Goal: Task Accomplishment & Management: Use online tool/utility

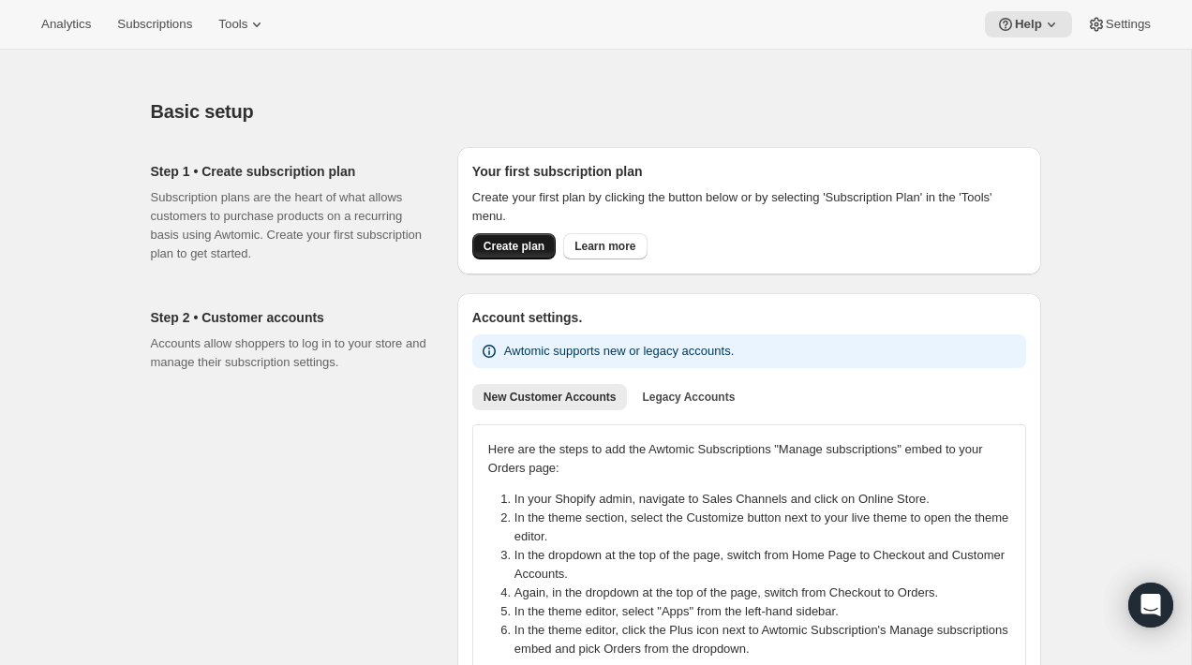
click at [499, 253] on span "Create plan" at bounding box center [514, 246] width 61 height 15
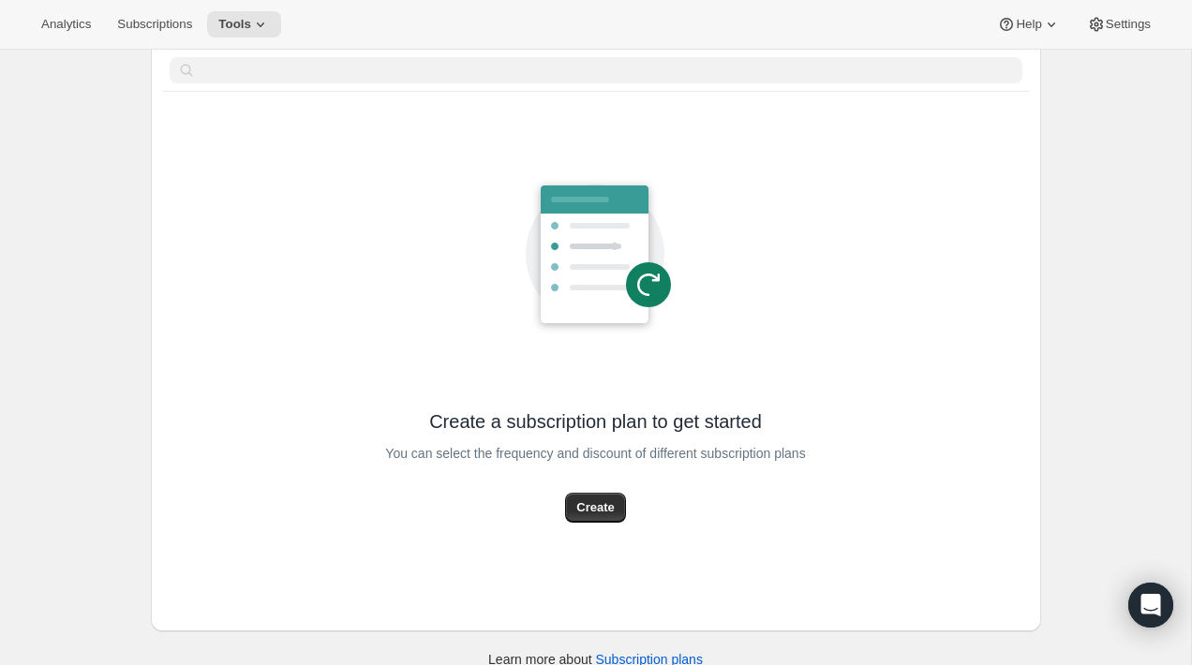
scroll to position [105, 0]
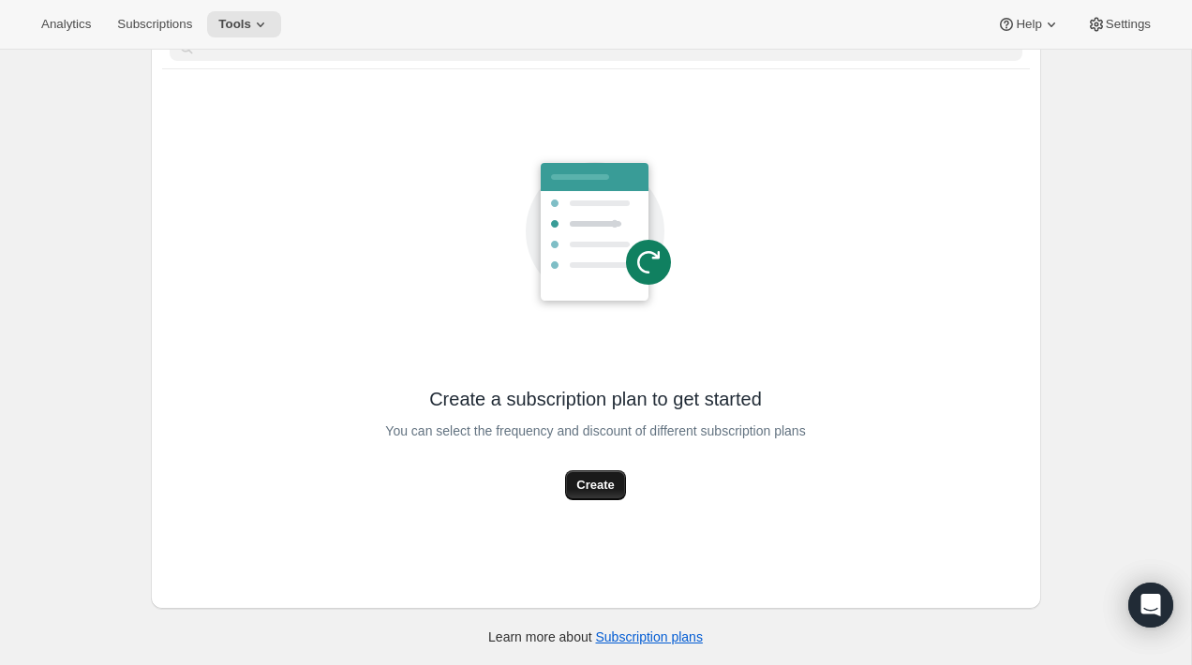
click at [572, 495] on button "Create" at bounding box center [595, 485] width 60 height 30
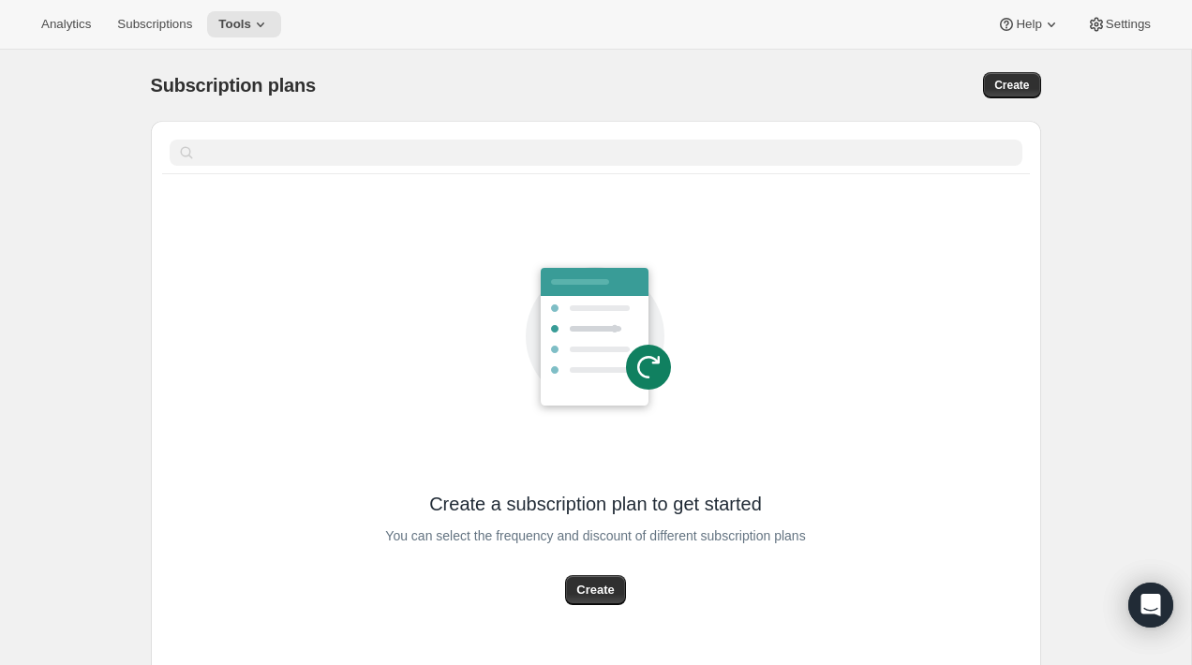
select select "WEEK"
select select "MONTH"
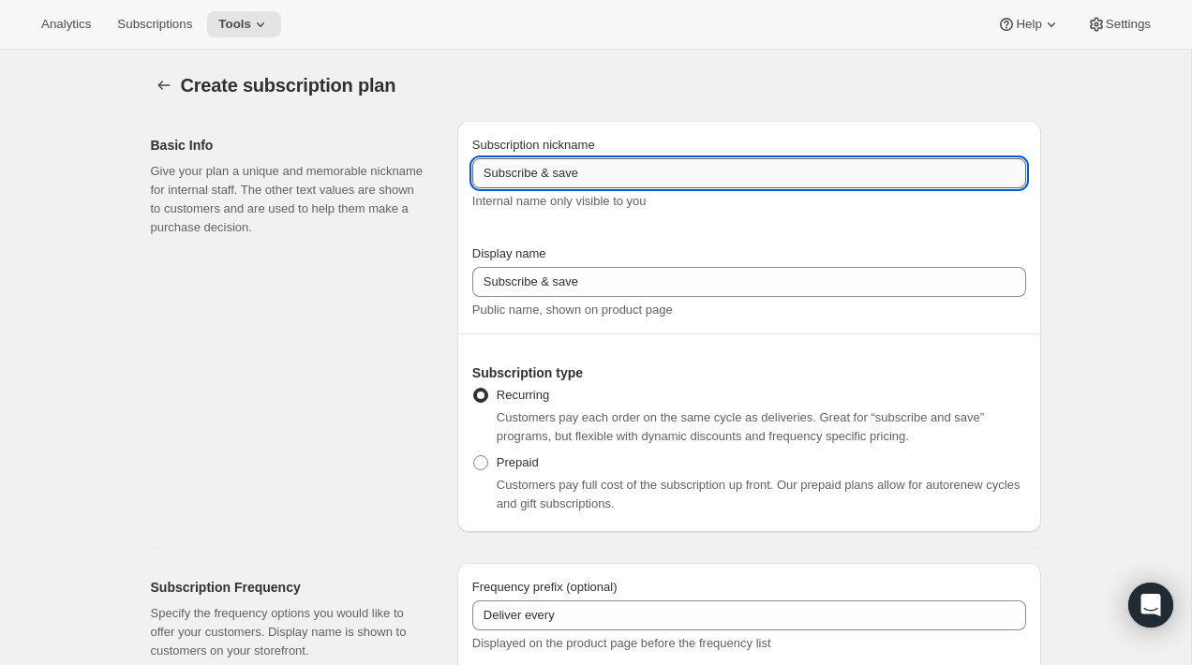
click at [548, 161] on input "Subscribe & save" at bounding box center [749, 173] width 554 height 30
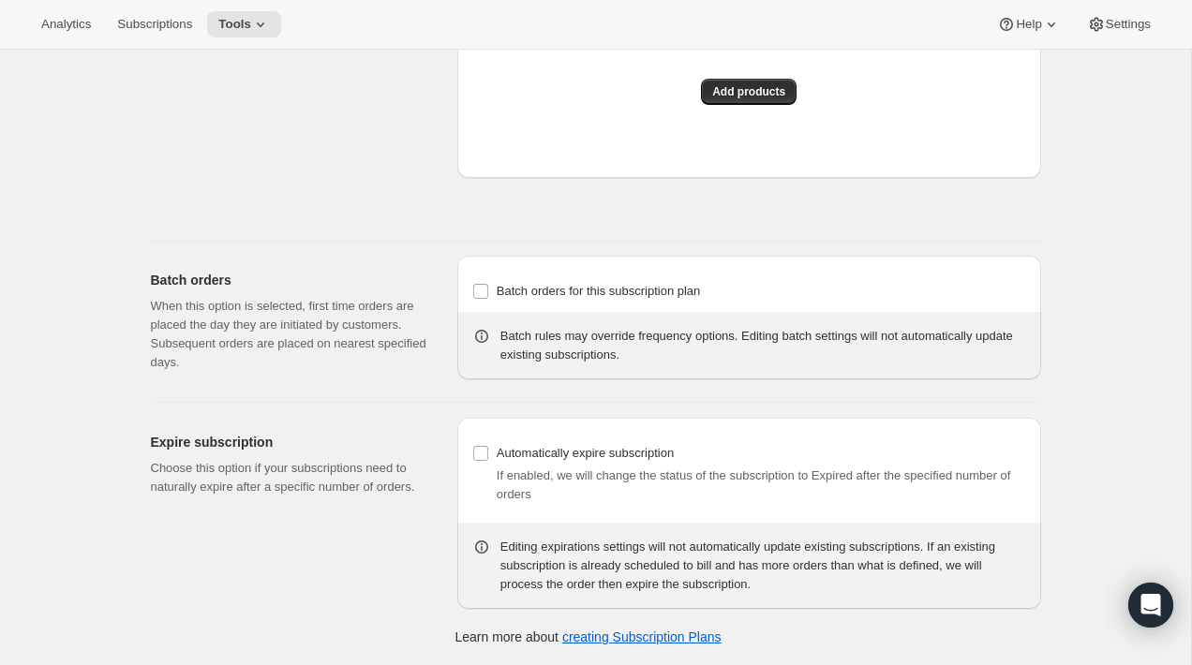
scroll to position [1619, 0]
